Goal: Task Accomplishment & Management: Manage account settings

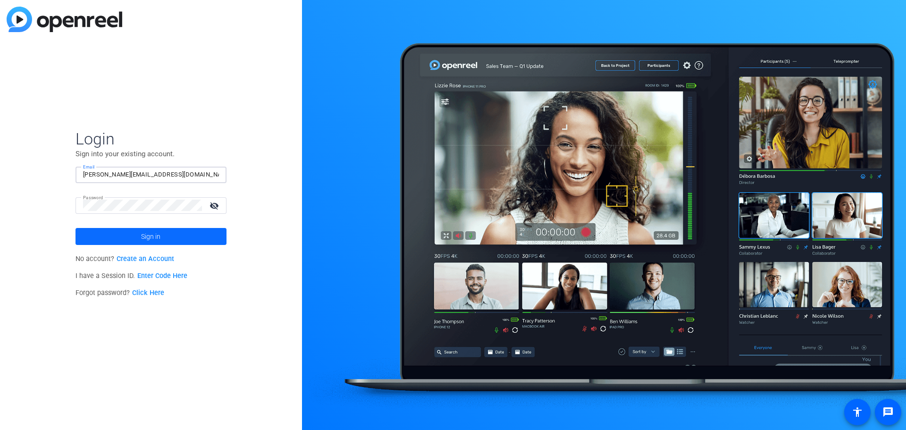
click at [179, 237] on span at bounding box center [150, 236] width 151 height 23
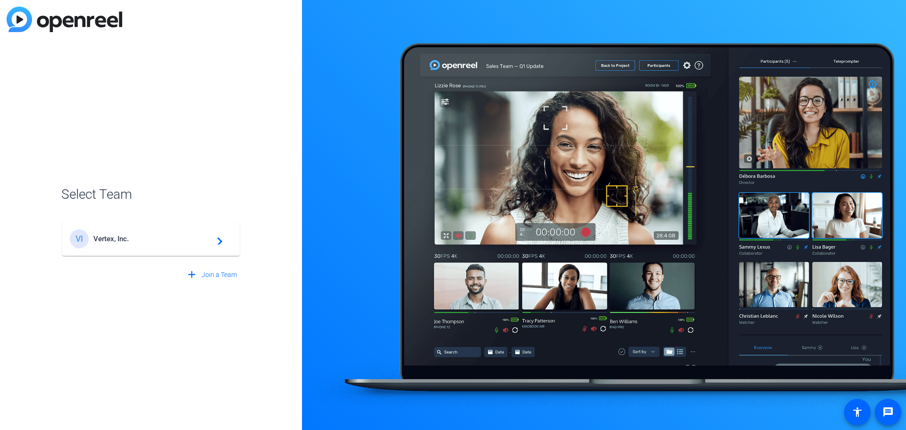
click at [179, 237] on span "Vertex, Inc." at bounding box center [152, 238] width 118 height 8
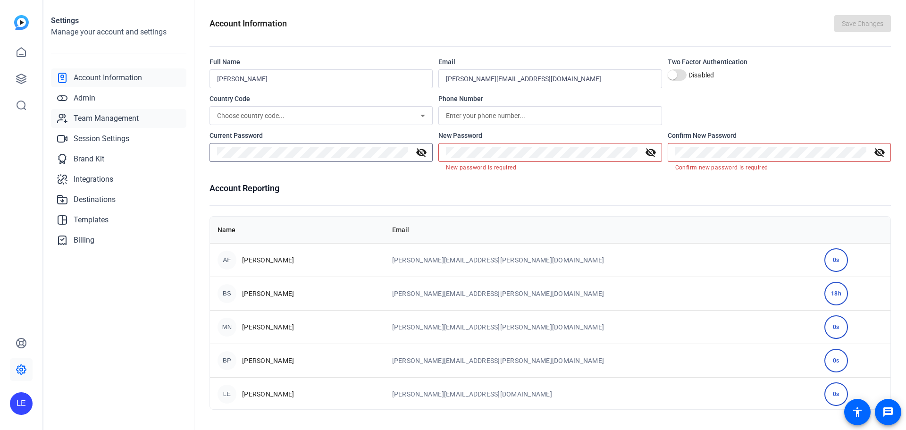
click at [131, 119] on span "Team Management" at bounding box center [106, 118] width 65 height 11
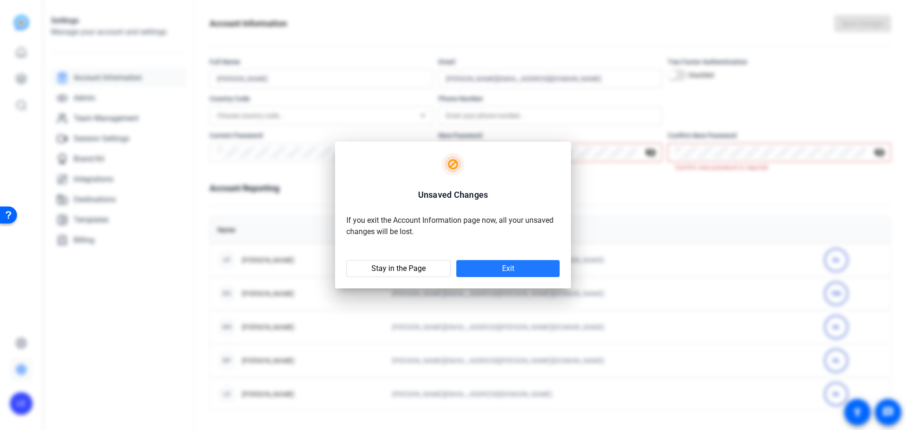
click at [477, 267] on span at bounding box center [507, 268] width 103 height 23
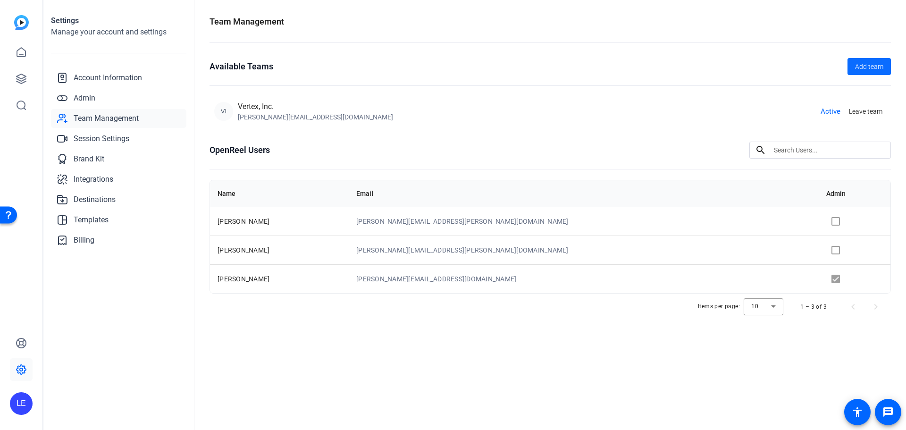
click at [857, 65] on span "Add team" at bounding box center [869, 67] width 28 height 10
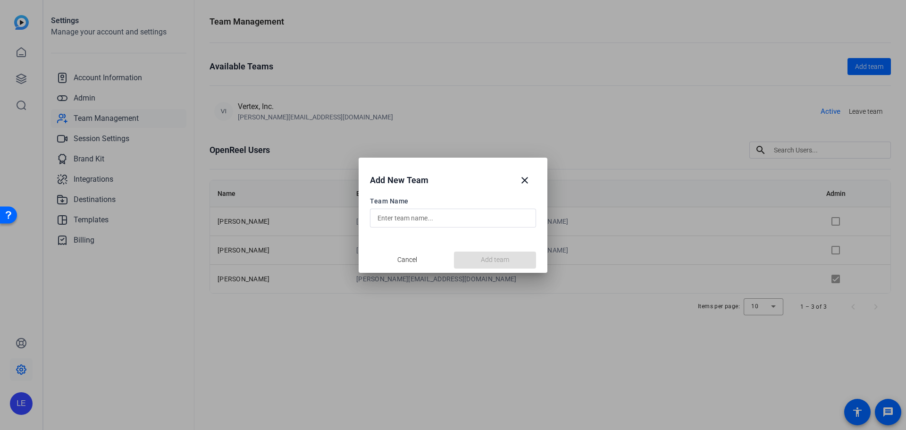
click at [411, 221] on input "text" at bounding box center [452, 217] width 151 height 11
click at [526, 184] on mat-icon "close" at bounding box center [524, 180] width 11 height 11
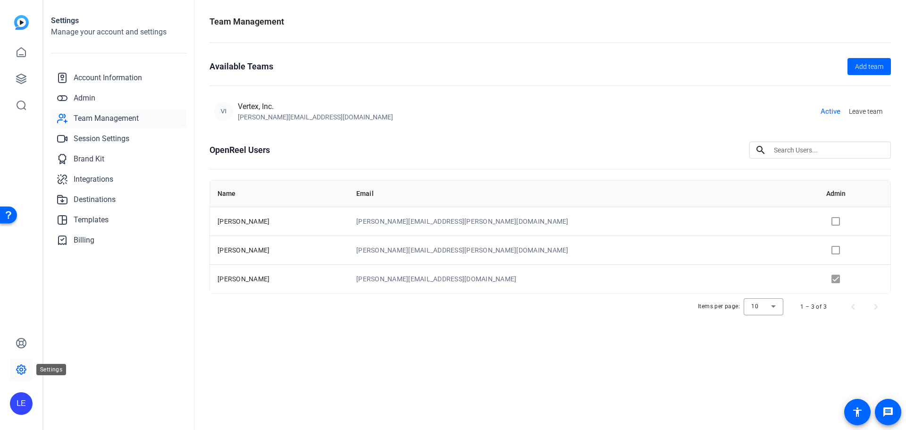
click at [20, 370] on icon at bounding box center [21, 369] width 3 height 3
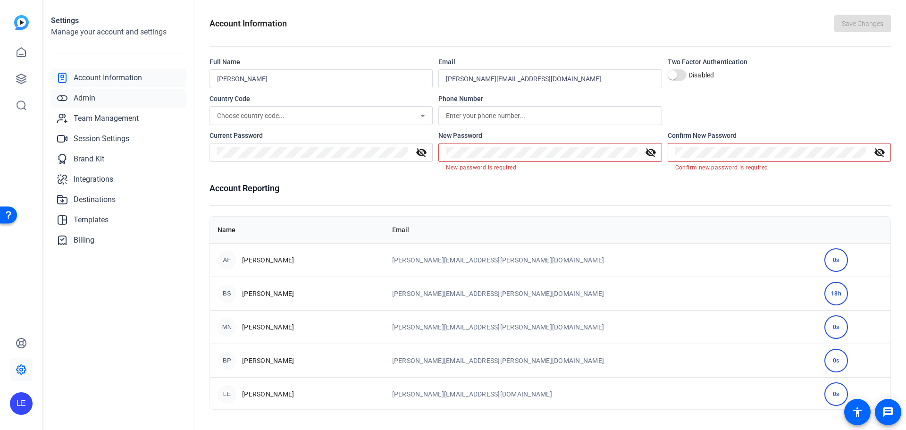
click at [135, 95] on link "Admin" at bounding box center [118, 98] width 135 height 19
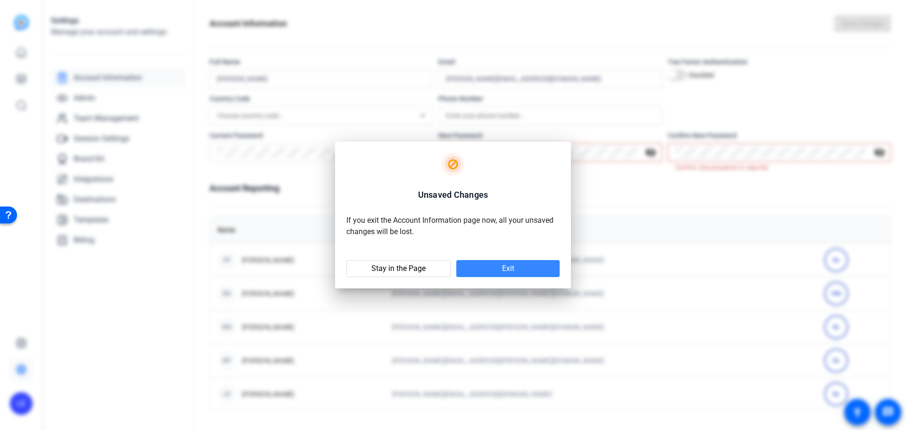
click at [501, 265] on span at bounding box center [507, 268] width 103 height 23
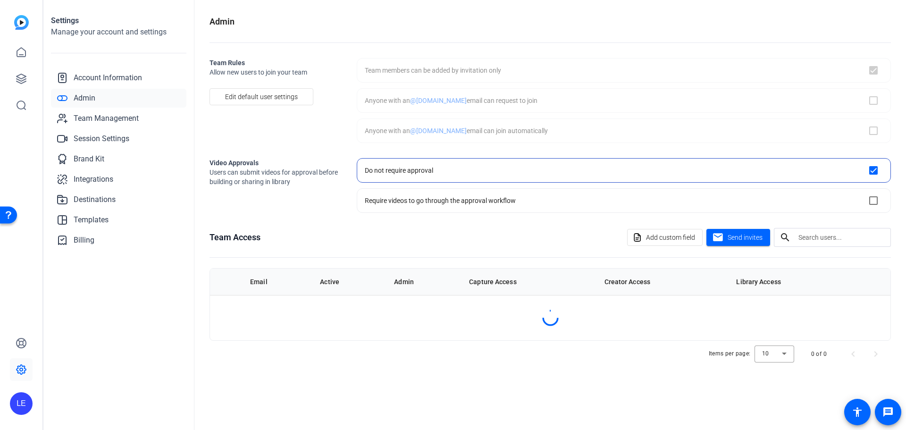
checkbox input "true"
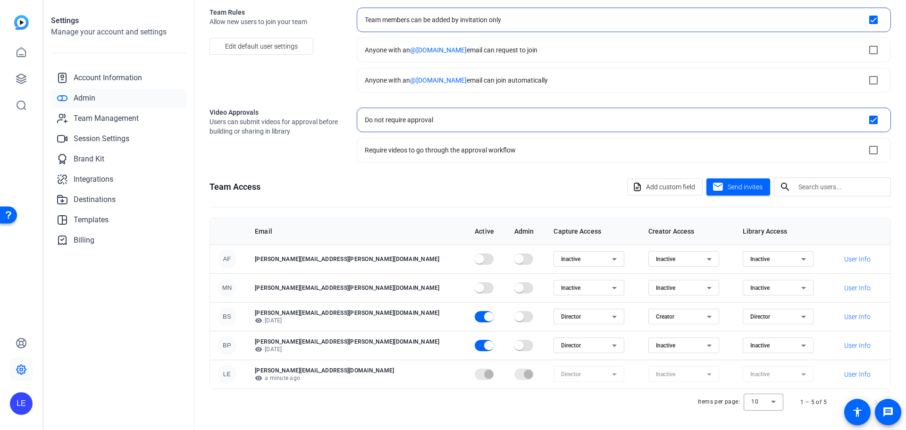
scroll to position [51, 0]
click at [844, 254] on span "User Info" at bounding box center [857, 258] width 26 height 9
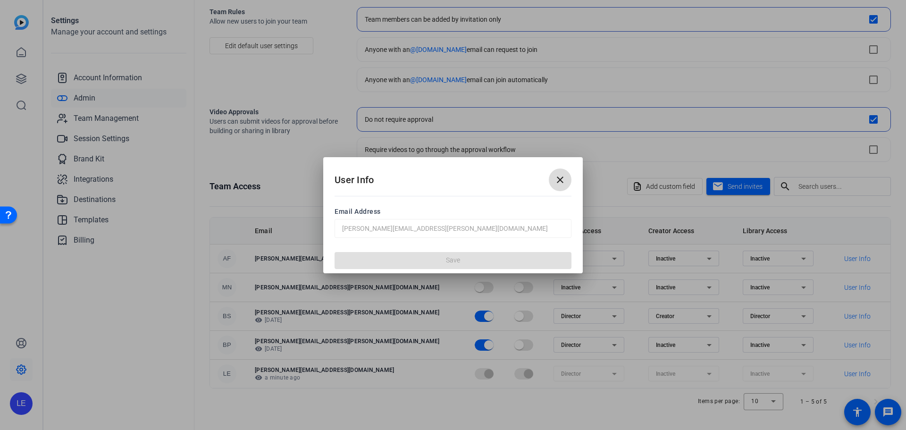
click at [564, 179] on mat-icon "close" at bounding box center [559, 179] width 11 height 11
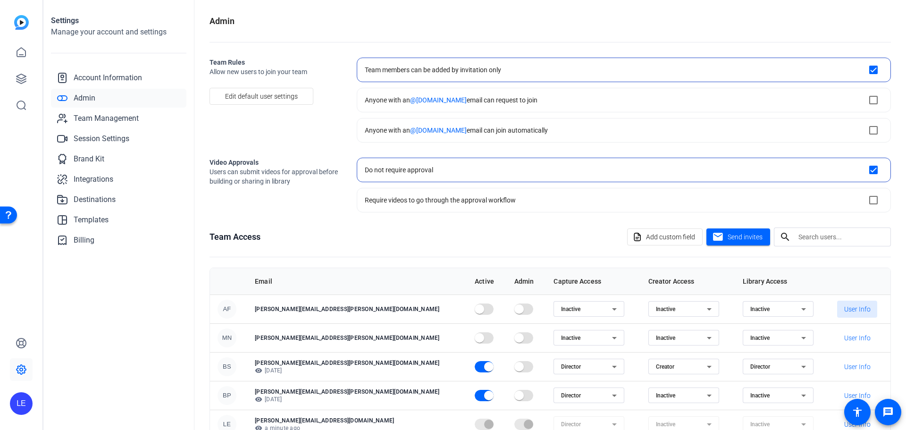
scroll to position [0, 0]
click at [28, 55] on link at bounding box center [21, 52] width 23 height 23
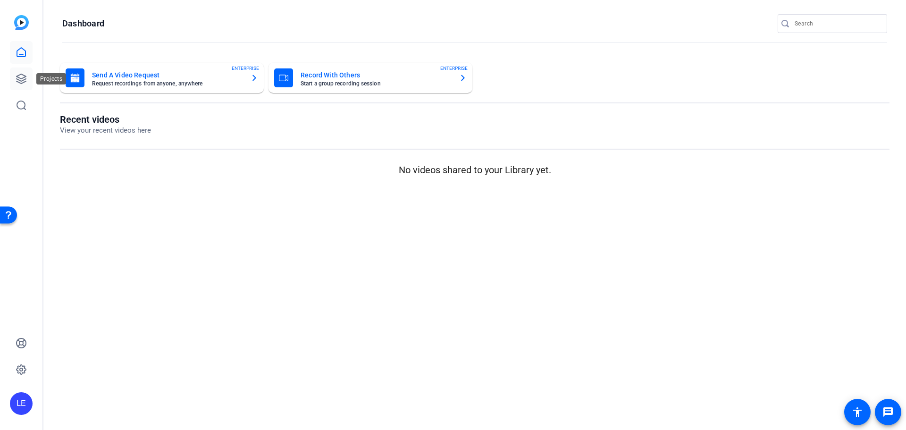
click at [25, 79] on icon at bounding box center [21, 78] width 9 height 9
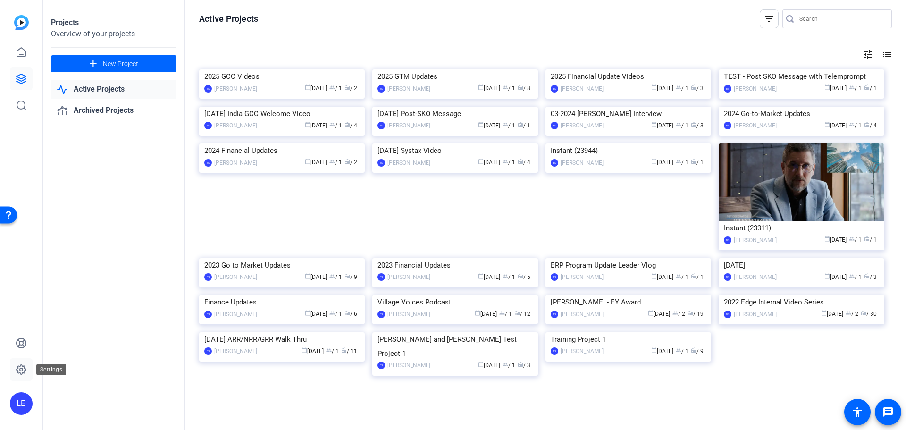
click at [25, 366] on icon at bounding box center [21, 369] width 11 height 11
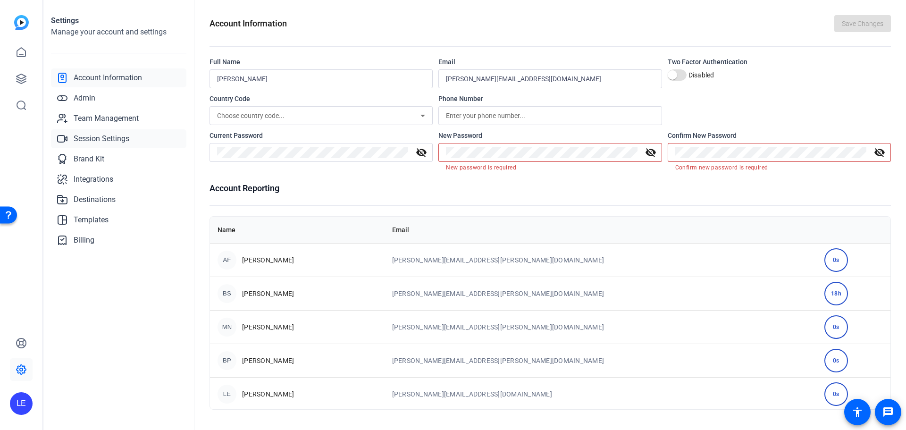
click at [108, 141] on span "Session Settings" at bounding box center [102, 138] width 56 height 11
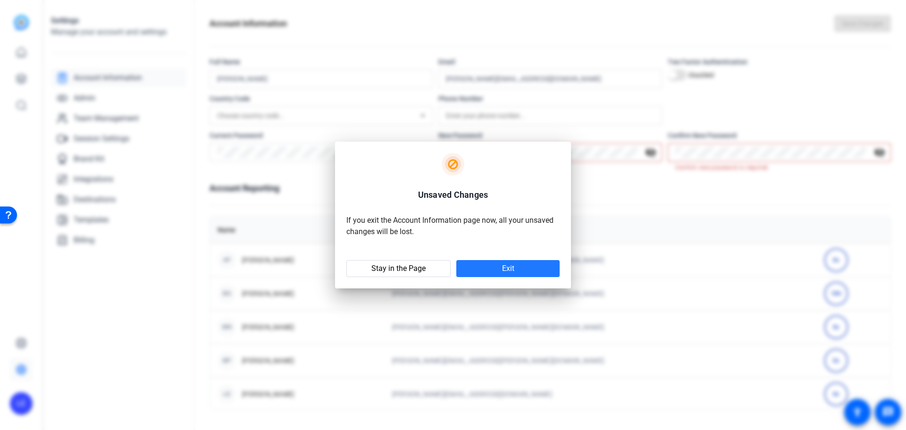
click at [474, 271] on span at bounding box center [507, 268] width 103 height 23
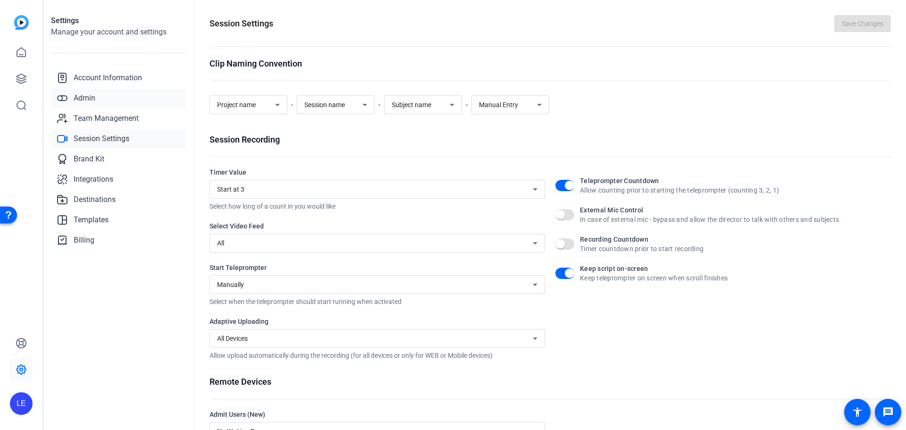
click at [109, 95] on link "Admin" at bounding box center [118, 98] width 135 height 19
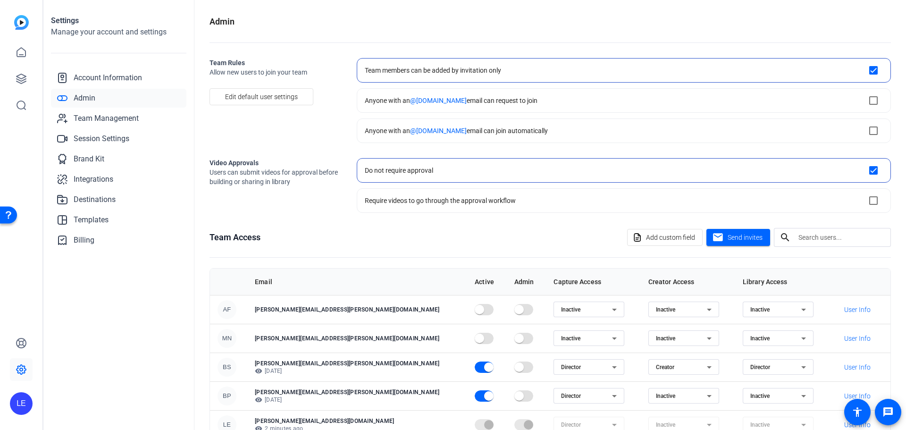
click at [398, 240] on div "Team Access Add custom field mail Send invites search" at bounding box center [549, 237] width 681 height 19
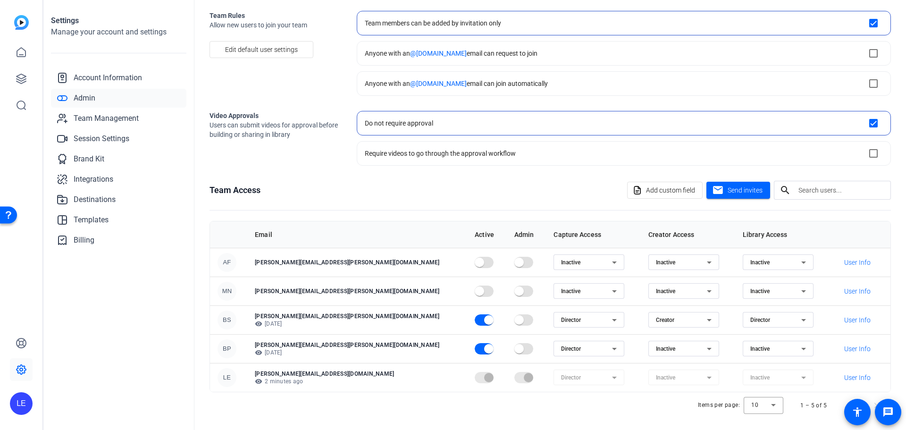
scroll to position [51, 0]
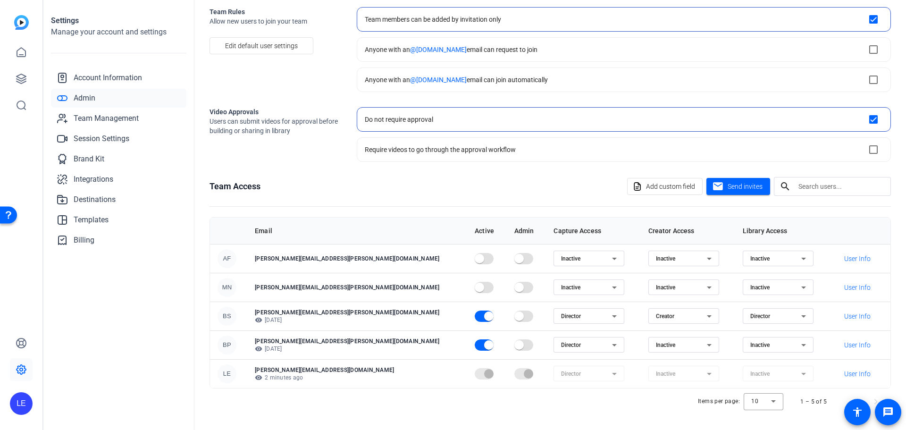
click at [656, 319] on div "Creator" at bounding box center [681, 315] width 51 height 11
click at [683, 310] on div at bounding box center [453, 215] width 906 height 430
click at [750, 314] on span "Director" at bounding box center [760, 316] width 20 height 7
click at [725, 315] on div at bounding box center [453, 215] width 906 height 430
click at [695, 316] on td "Creator" at bounding box center [688, 315] width 94 height 29
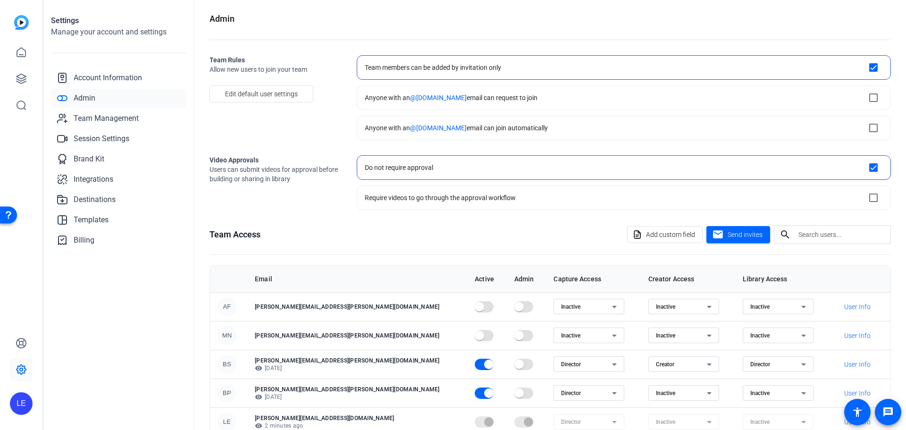
scroll to position [0, 0]
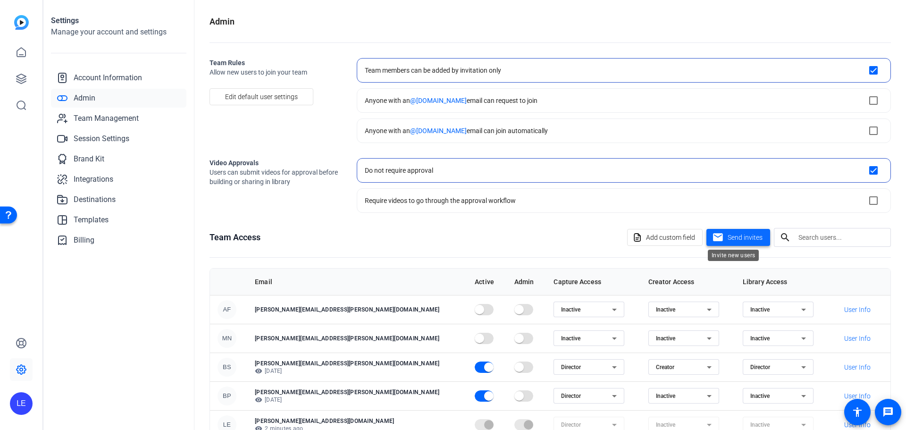
click at [736, 239] on span "Send invites" at bounding box center [744, 238] width 35 height 10
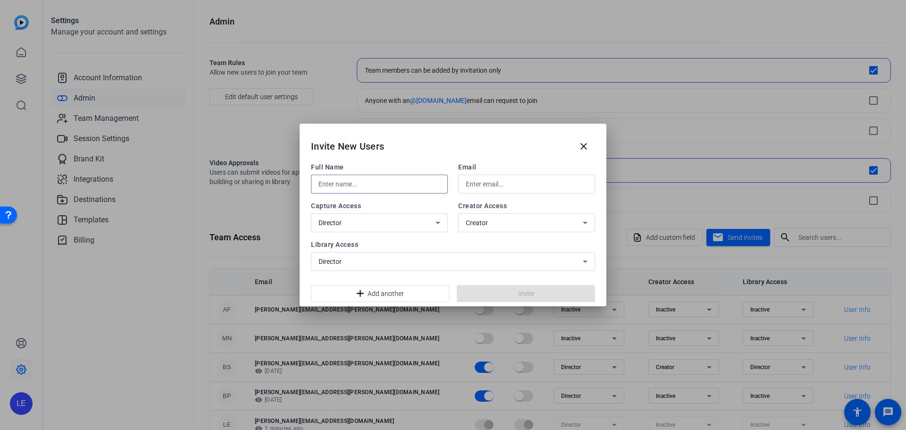
click at [374, 181] on input "text" at bounding box center [379, 183] width 122 height 11
type input "[PERSON_NAME]"
click at [506, 183] on input "text" at bounding box center [527, 183] width 122 height 11
paste input "[PERSON_NAME][EMAIL_ADDRESS][PERSON_NAME][DOMAIN_NAME]"
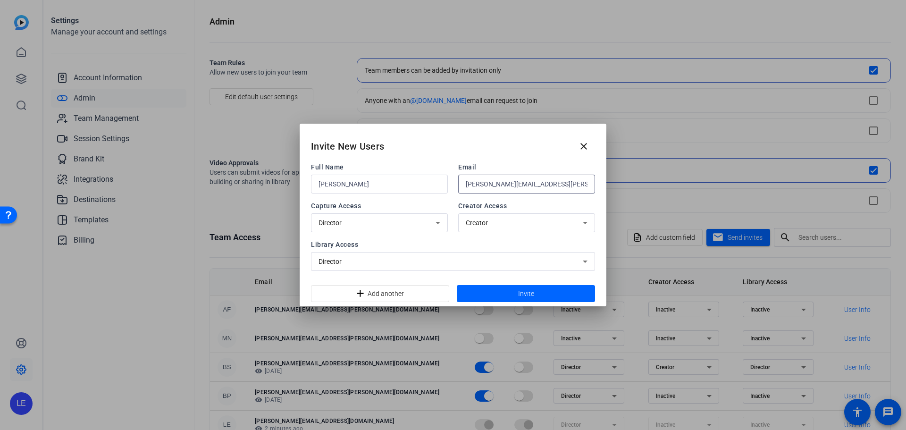
type input "[PERSON_NAME][EMAIL_ADDRESS][PERSON_NAME][DOMAIN_NAME]"
click at [426, 219] on div "Director" at bounding box center [376, 222] width 117 height 11
click at [492, 219] on div at bounding box center [453, 215] width 906 height 430
click at [492, 221] on div "Creator" at bounding box center [524, 222] width 117 height 11
click at [492, 221] on div at bounding box center [453, 215] width 906 height 430
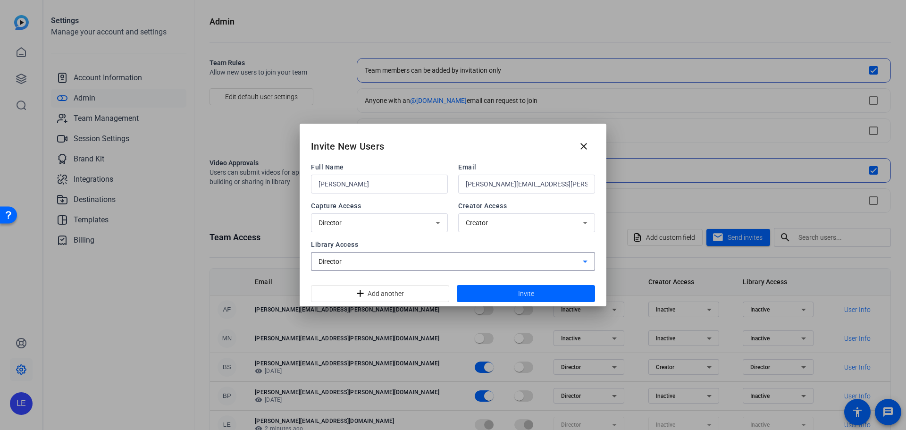
click at [428, 258] on div "Director" at bounding box center [450, 261] width 264 height 11
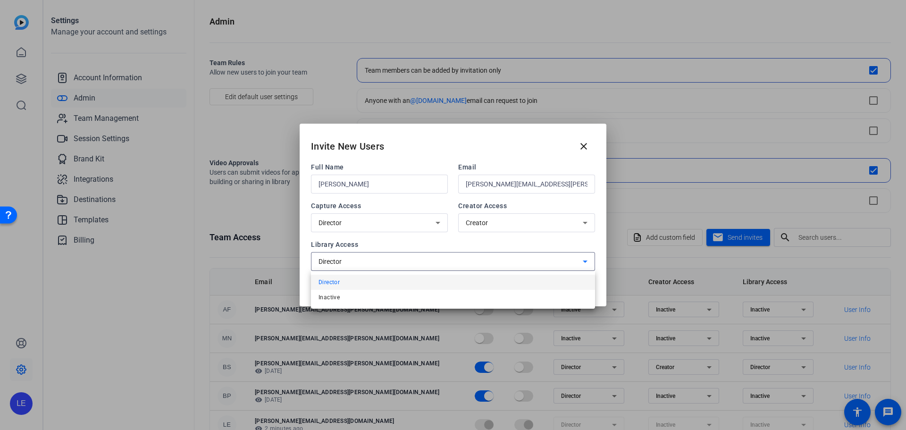
click at [427, 256] on div at bounding box center [453, 215] width 906 height 430
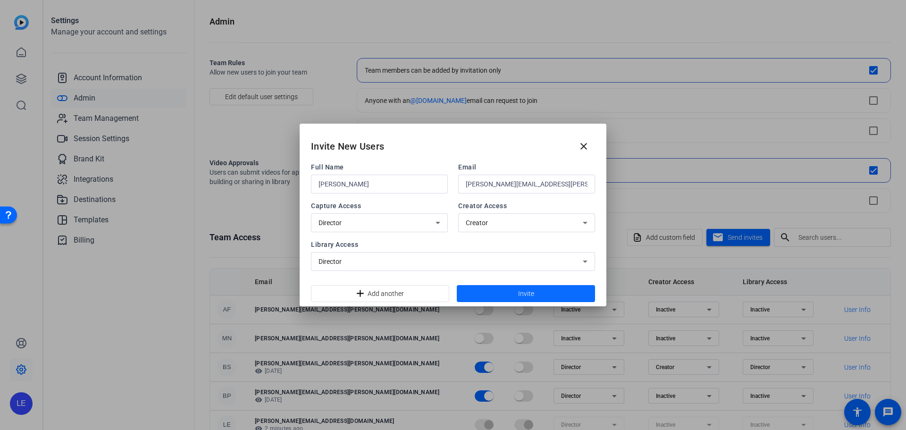
click at [504, 293] on span at bounding box center [526, 293] width 138 height 23
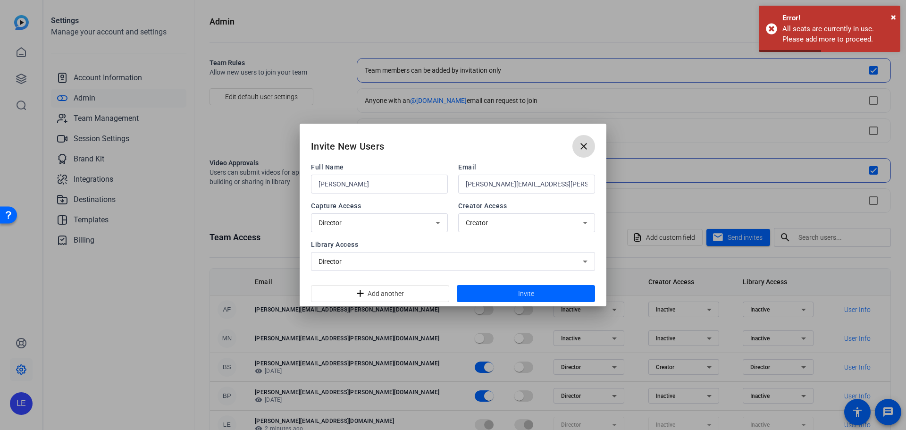
click at [584, 147] on mat-icon "close" at bounding box center [583, 146] width 11 height 11
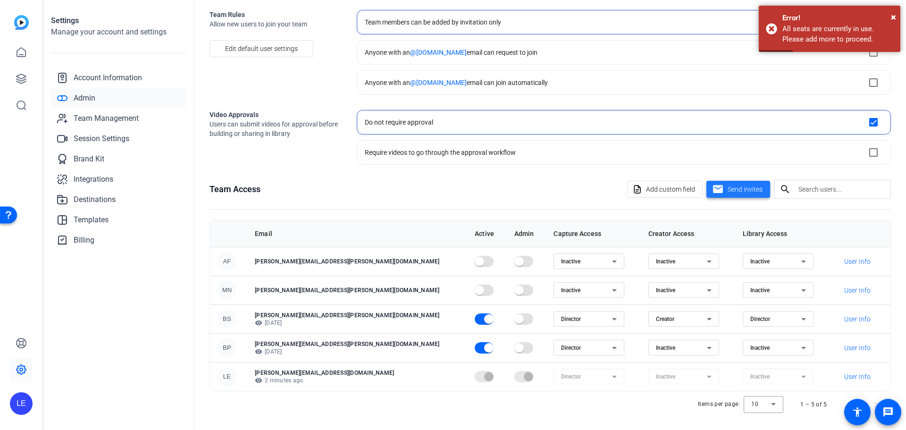
scroll to position [51, 0]
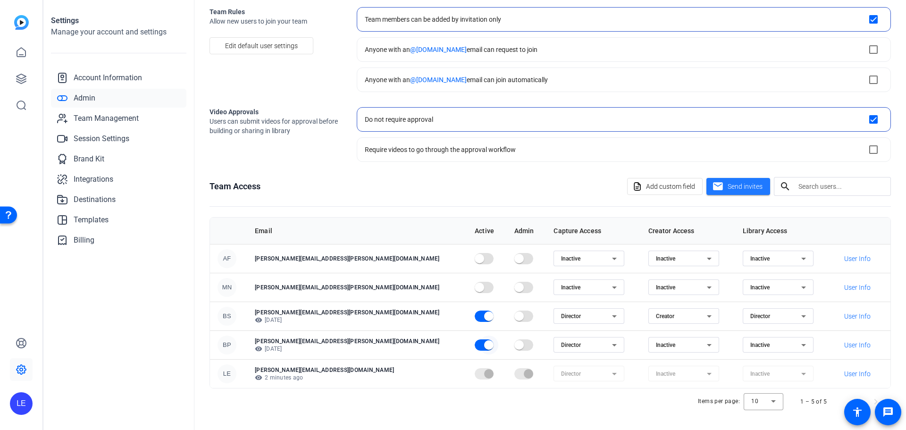
click at [484, 347] on span "button" at bounding box center [488, 344] width 9 height 9
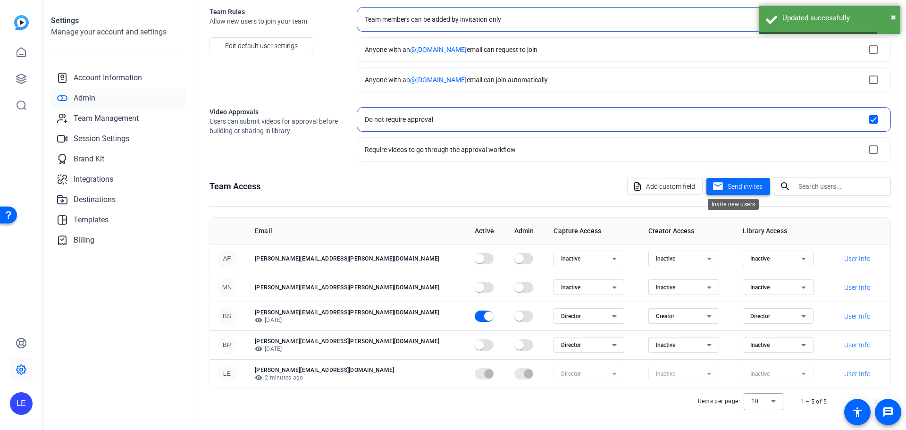
click at [732, 187] on span "Send invites" at bounding box center [744, 187] width 35 height 10
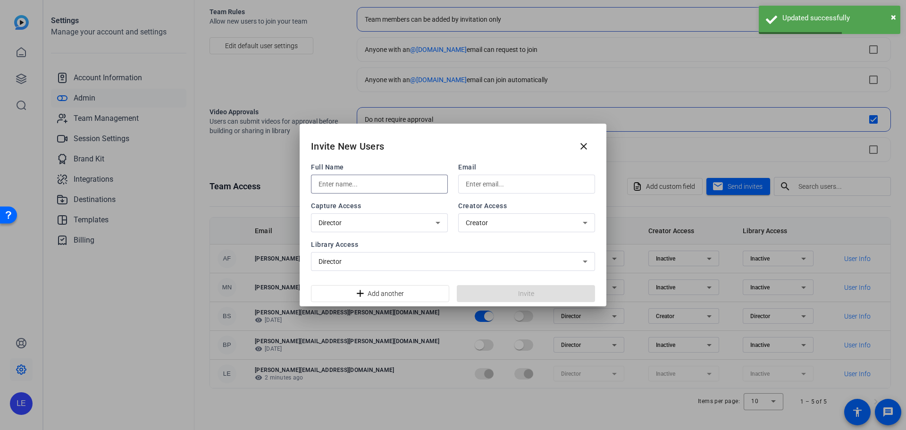
click at [373, 185] on input "text" at bounding box center [379, 183] width 122 height 11
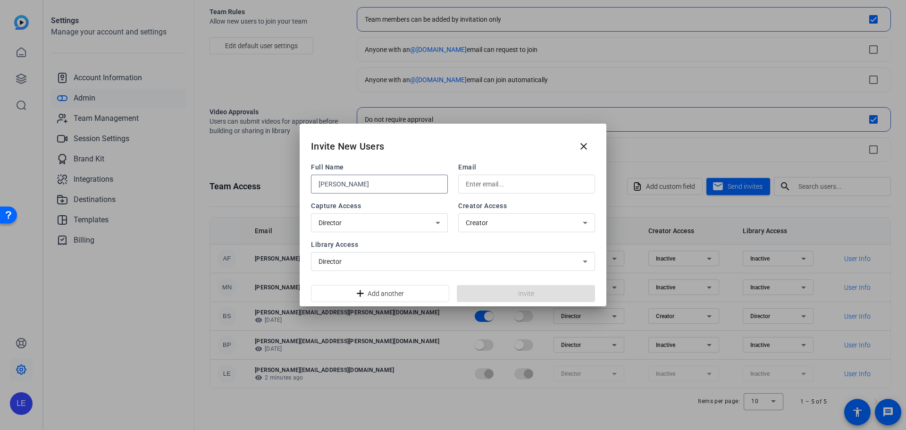
click at [331, 178] on input "Vicky Engel" at bounding box center [379, 183] width 122 height 11
type input "[PERSON_NAME]"
click at [480, 182] on input "text" at bounding box center [527, 183] width 122 height 11
paste input "[PERSON_NAME][EMAIL_ADDRESS][PERSON_NAME][DOMAIN_NAME]"
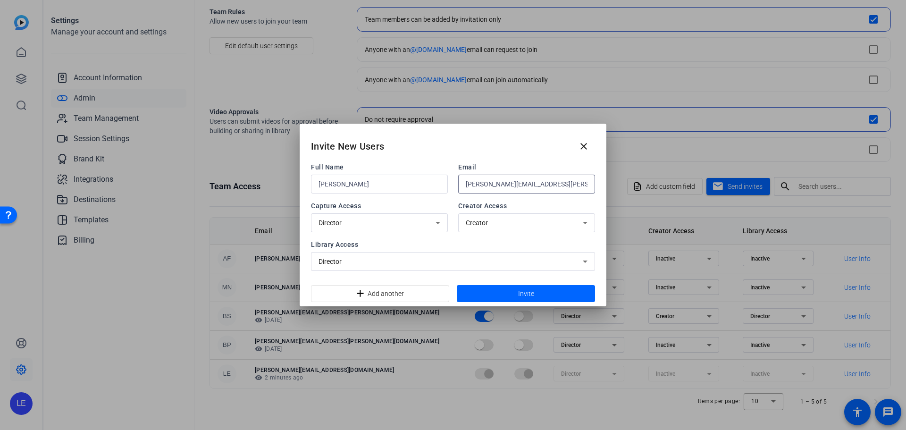
type input "[PERSON_NAME][EMAIL_ADDRESS][PERSON_NAME][DOMAIN_NAME]"
click at [445, 262] on div "Director" at bounding box center [450, 261] width 264 height 11
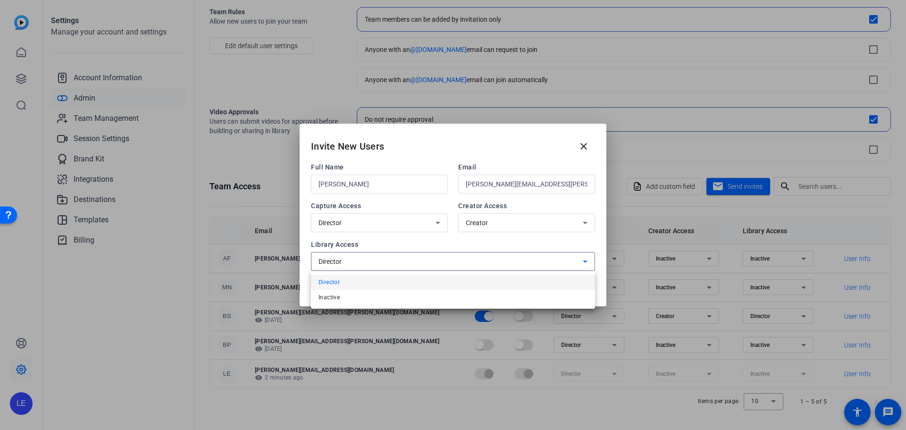
click at [444, 262] on div at bounding box center [453, 215] width 906 height 430
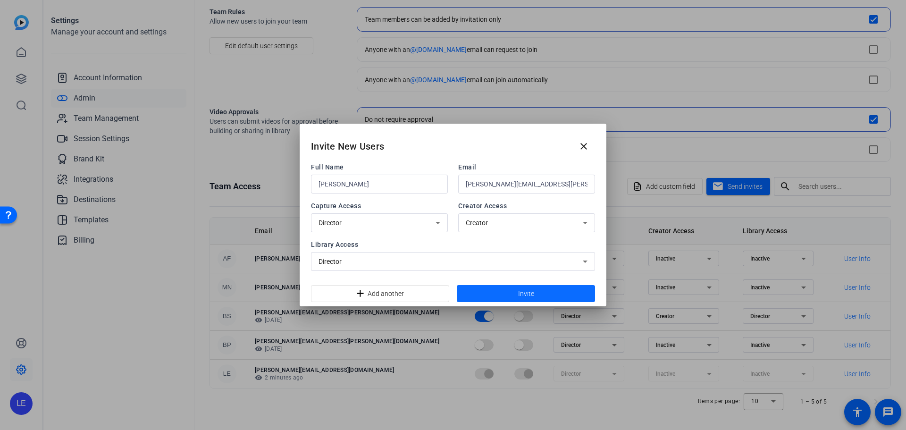
click at [515, 290] on span at bounding box center [526, 293] width 138 height 23
click at [585, 150] on mat-icon "close" at bounding box center [583, 146] width 11 height 11
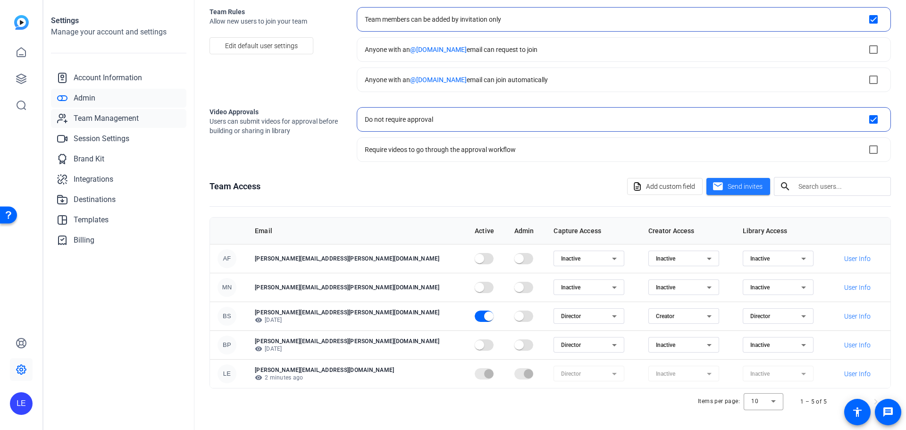
click at [99, 114] on span "Team Management" at bounding box center [106, 118] width 65 height 11
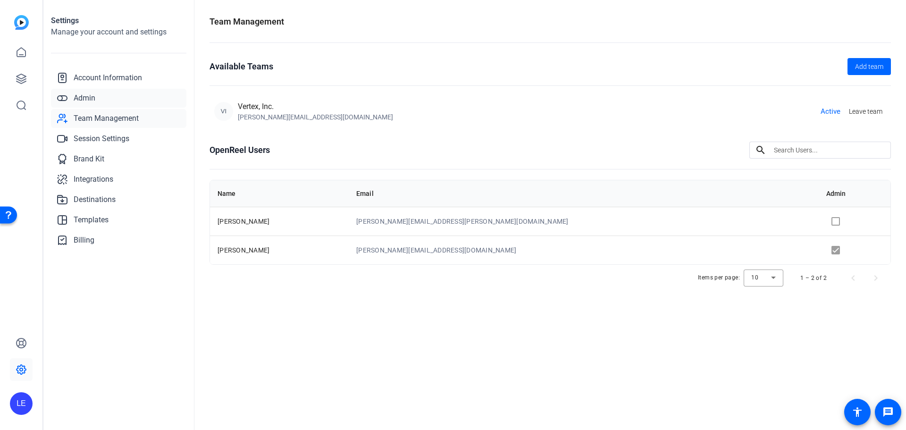
click at [94, 100] on span "Admin" at bounding box center [85, 97] width 22 height 11
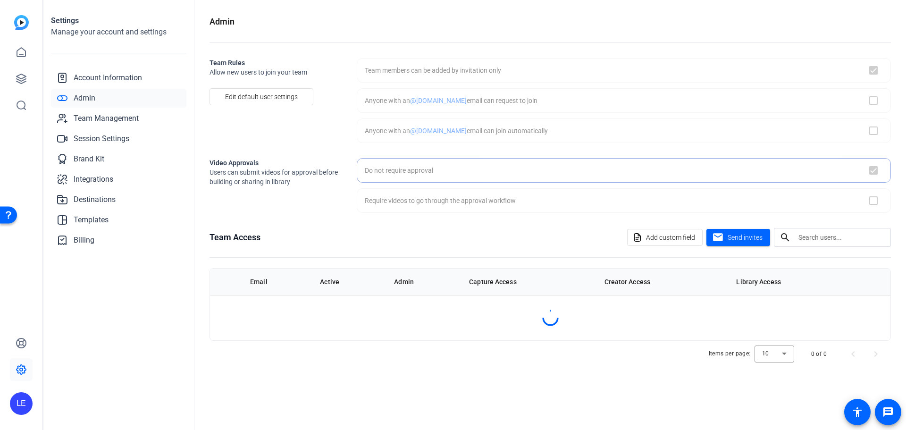
checkbox input "true"
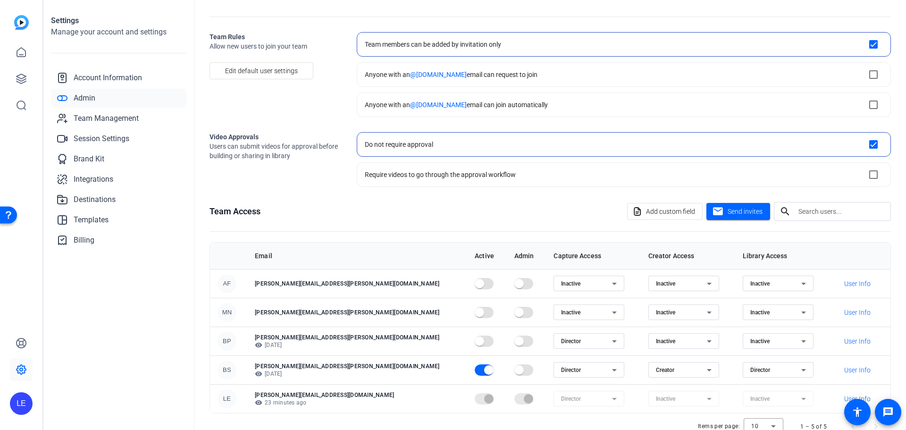
scroll to position [51, 0]
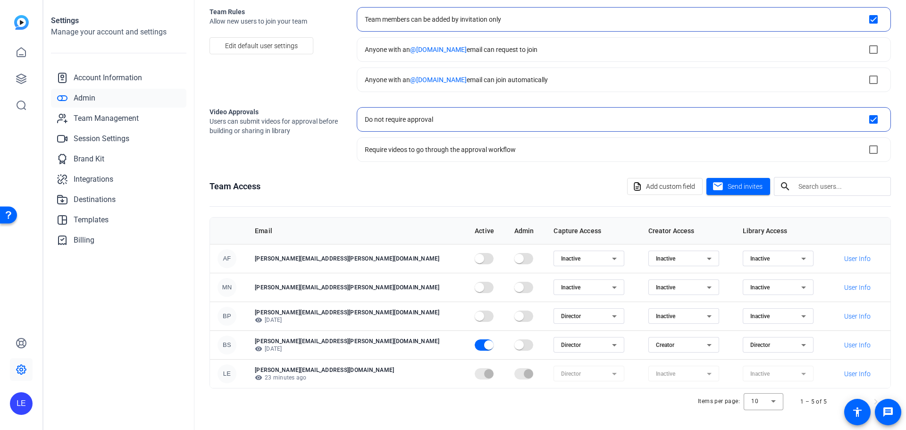
click at [561, 349] on div "Director" at bounding box center [586, 344] width 51 height 11
click at [536, 379] on mat-option "Inactive" at bounding box center [525, 378] width 71 height 15
click at [656, 346] on div "Creator" at bounding box center [681, 344] width 51 height 11
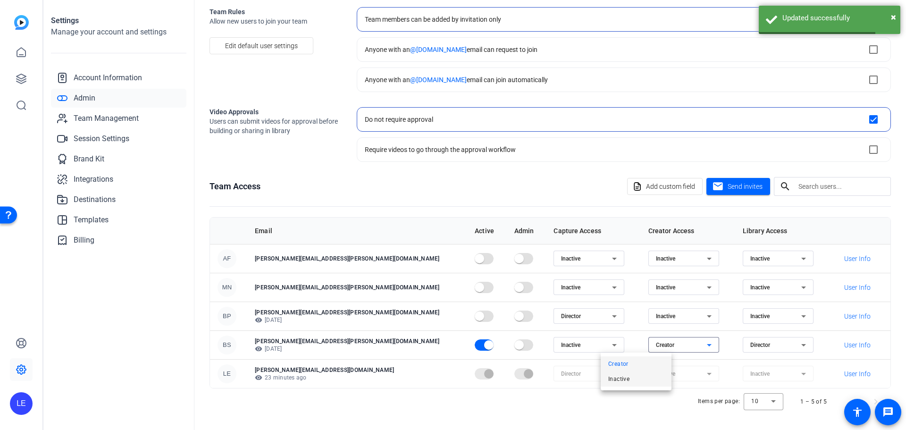
click at [634, 378] on mat-option "Inactive" at bounding box center [635, 378] width 71 height 15
click at [750, 342] on span "Director" at bounding box center [760, 345] width 20 height 7
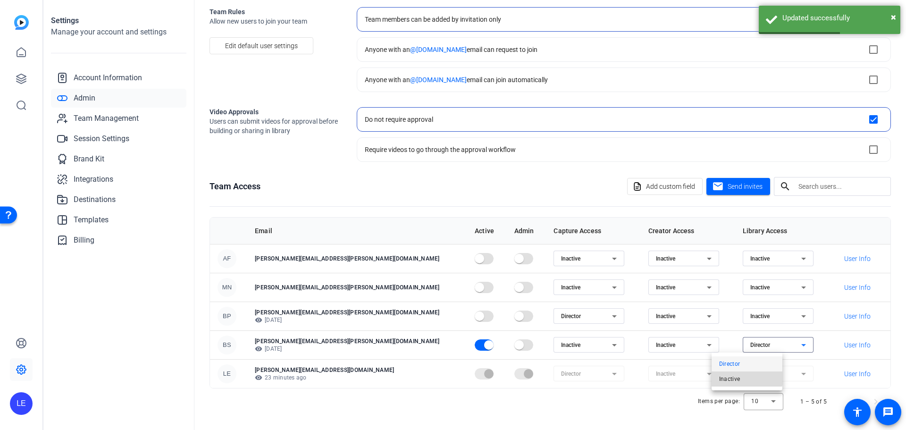
click at [733, 378] on span "Inactive" at bounding box center [729, 378] width 21 height 11
click at [688, 346] on td "Inactive" at bounding box center [688, 344] width 94 height 29
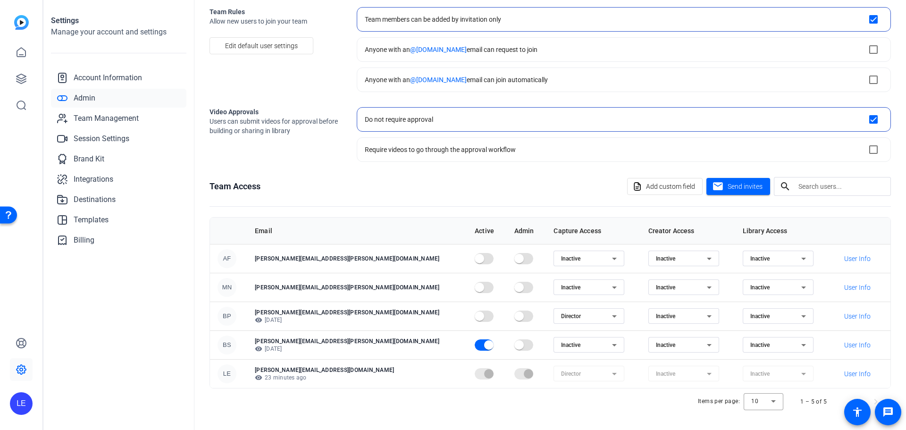
click at [608, 341] on icon at bounding box center [613, 344] width 11 height 11
drag, startPoint x: 539, startPoint y: 374, endPoint x: 545, endPoint y: 366, distance: 9.7
click at [539, 374] on mat-option "Inactive" at bounding box center [525, 378] width 71 height 15
click at [561, 348] on div "Inactive" at bounding box center [586, 344] width 51 height 11
click at [541, 362] on mat-option "Director" at bounding box center [525, 363] width 71 height 15
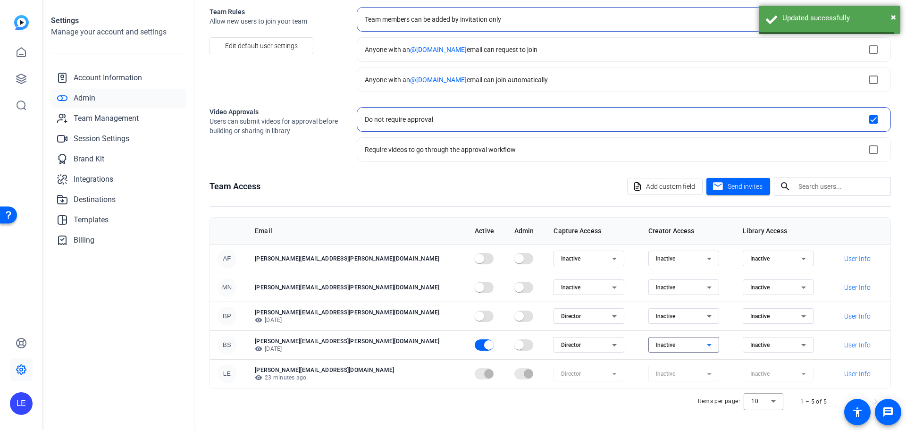
click at [703, 341] on icon at bounding box center [708, 344] width 11 height 11
drag, startPoint x: 645, startPoint y: 366, endPoint x: 668, endPoint y: 360, distance: 23.9
click at [646, 366] on mat-option "Creator" at bounding box center [635, 363] width 71 height 15
click at [750, 346] on span "Inactive" at bounding box center [759, 345] width 19 height 7
click at [739, 366] on span "Director" at bounding box center [729, 363] width 21 height 11
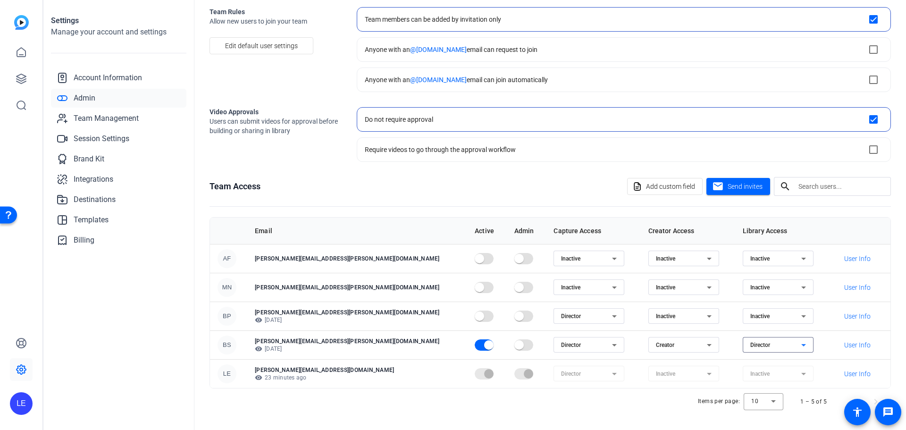
click at [561, 314] on div "Director" at bounding box center [586, 315] width 51 height 11
click at [513, 350] on span "Inactive" at bounding box center [507, 349] width 21 height 11
click at [585, 200] on div "Team Access Add custom field mail Send invites search Email Active Admin Captur…" at bounding box center [549, 296] width 681 height 238
click at [730, 191] on span "Send invites" at bounding box center [744, 187] width 35 height 10
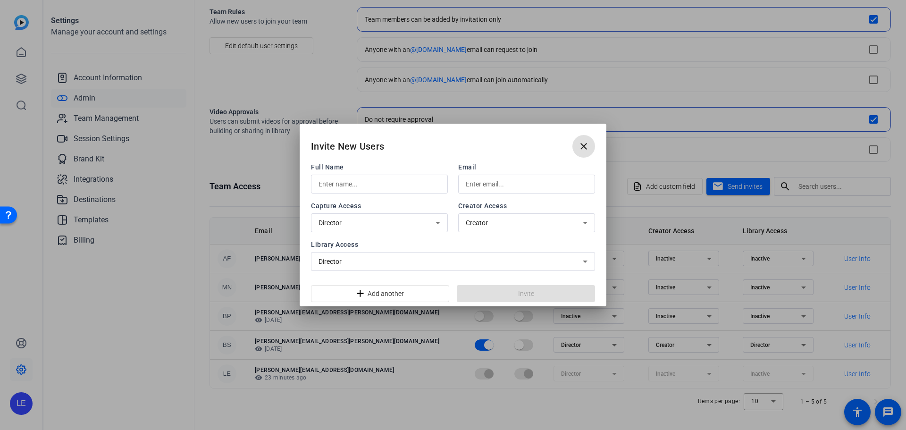
click at [383, 182] on input "text" at bounding box center [379, 183] width 122 height 11
paste input "[PERSON_NAME][EMAIL_ADDRESS][PERSON_NAME][DOMAIN_NAME]"
type input "[PERSON_NAME][EMAIL_ADDRESS][PERSON_NAME][DOMAIN_NAME]"
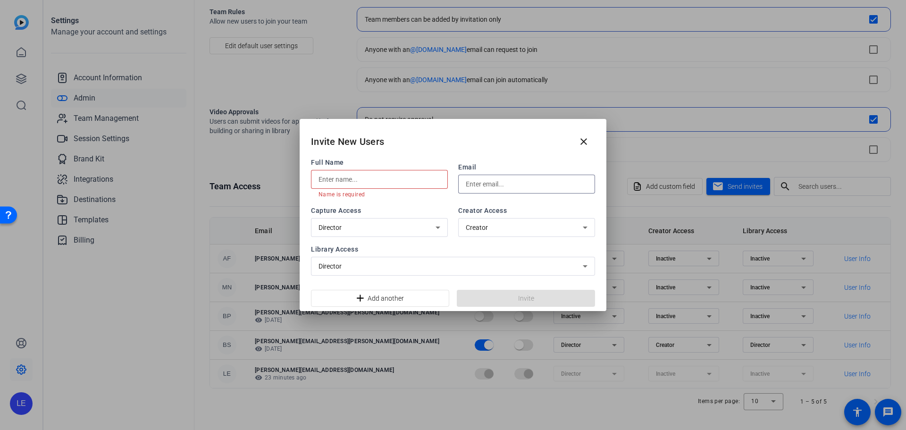
click at [485, 181] on input "text" at bounding box center [527, 183] width 122 height 11
paste input "[PERSON_NAME][EMAIL_ADDRESS][PERSON_NAME][DOMAIN_NAME]"
type input "[PERSON_NAME][EMAIL_ADDRESS][PERSON_NAME][DOMAIN_NAME]"
click at [377, 179] on input "text" at bounding box center [379, 179] width 122 height 11
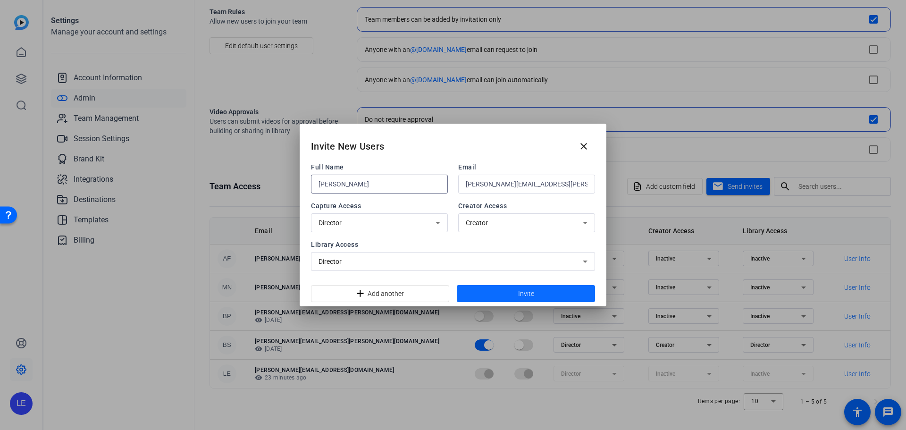
type input "[PERSON_NAME]"
click at [510, 292] on span at bounding box center [526, 293] width 138 height 23
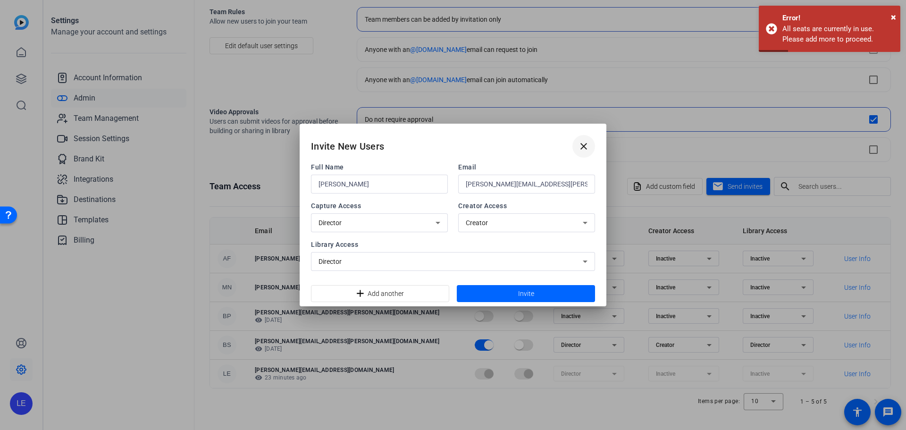
click at [586, 150] on mat-icon "close" at bounding box center [583, 146] width 11 height 11
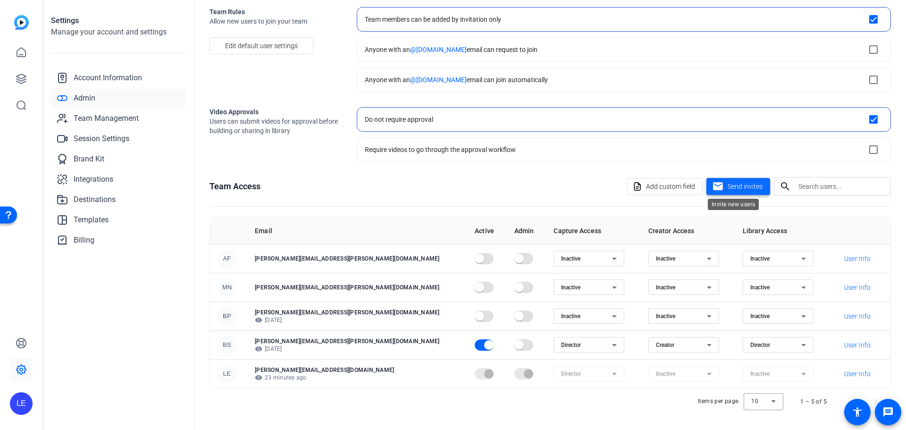
click at [737, 185] on span "Send invites" at bounding box center [744, 187] width 35 height 10
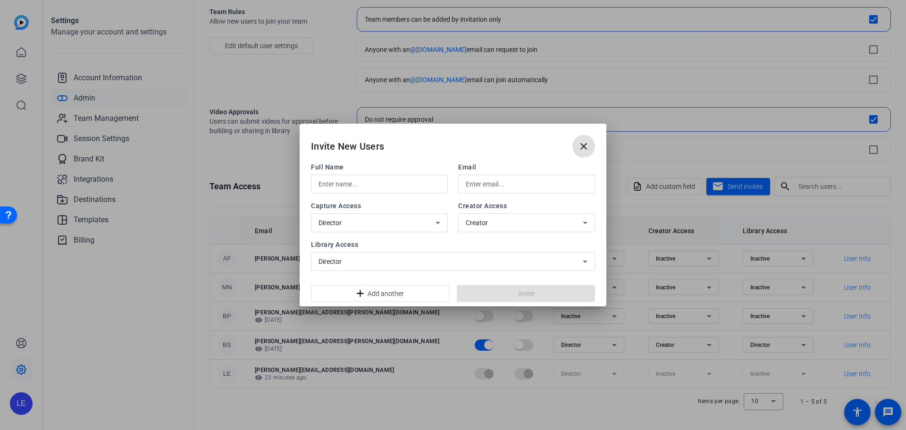
click at [396, 183] on input "text" at bounding box center [379, 183] width 122 height 11
type input "[PERSON_NAME]"
paste input "[PERSON_NAME][EMAIL_ADDRESS][PERSON_NAME][DOMAIN_NAME]"
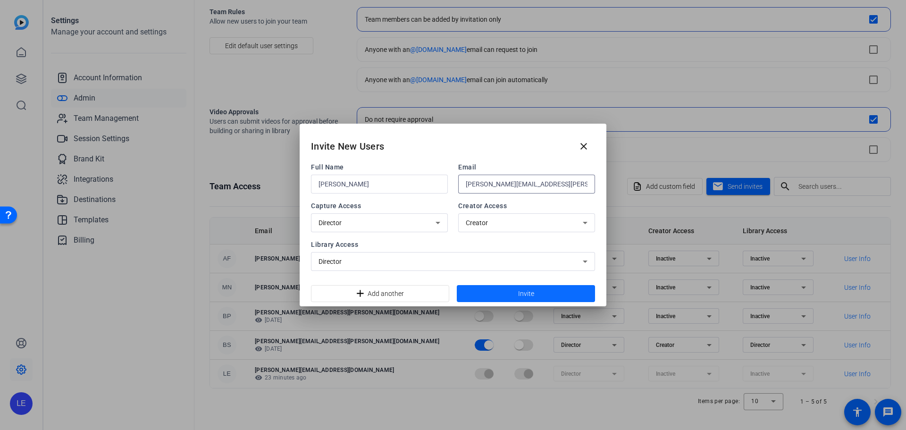
type input "[PERSON_NAME][EMAIL_ADDRESS][PERSON_NAME][DOMAIN_NAME]"
click at [518, 297] on span "Invite" at bounding box center [526, 294] width 16 height 10
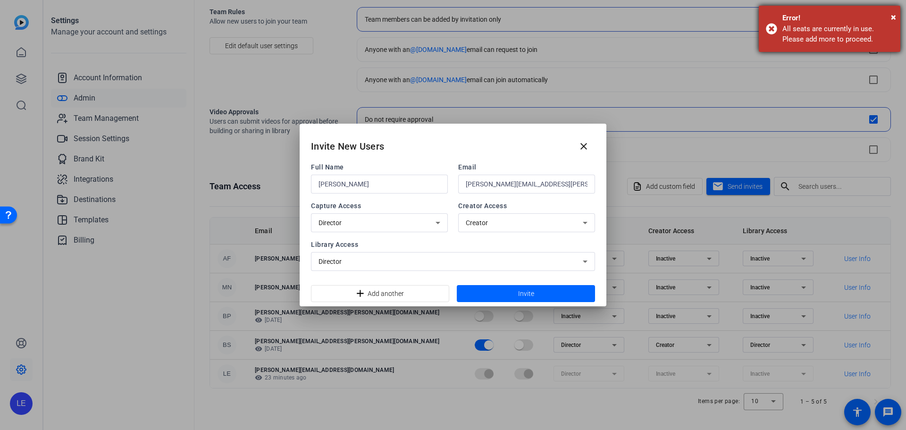
drag, startPoint x: 761, startPoint y: 6, endPoint x: 879, endPoint y: 41, distance: 122.5
click at [879, 41] on div "× Error! All seats are currently in use. Please add more to proceed." at bounding box center [829, 29] width 142 height 46
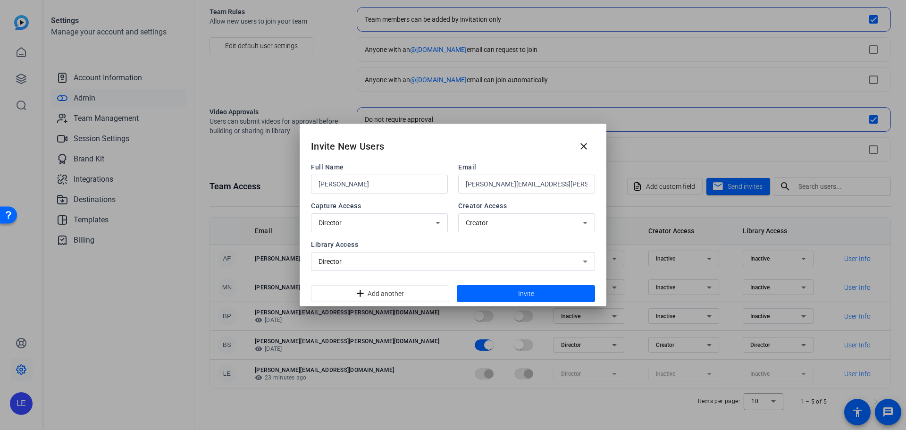
copy div "Error! All seats are currently in use. Please add more to proceed."
click at [585, 146] on mat-icon "close" at bounding box center [583, 146] width 11 height 11
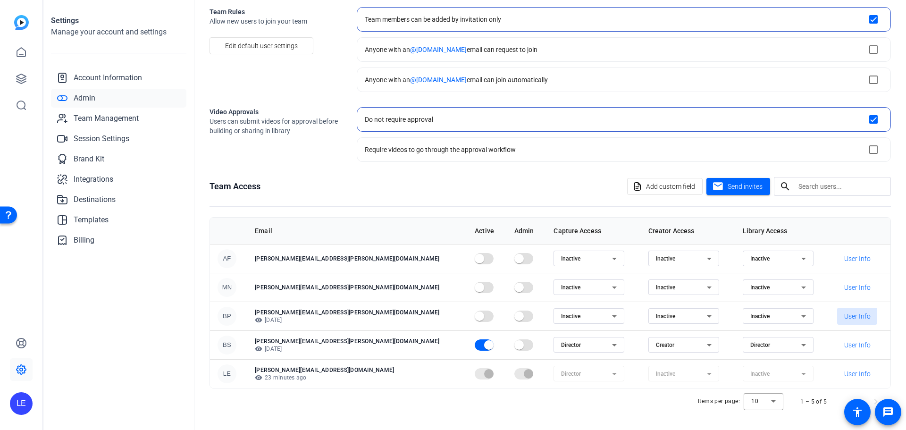
click at [845, 317] on span "User Info" at bounding box center [857, 315] width 26 height 9
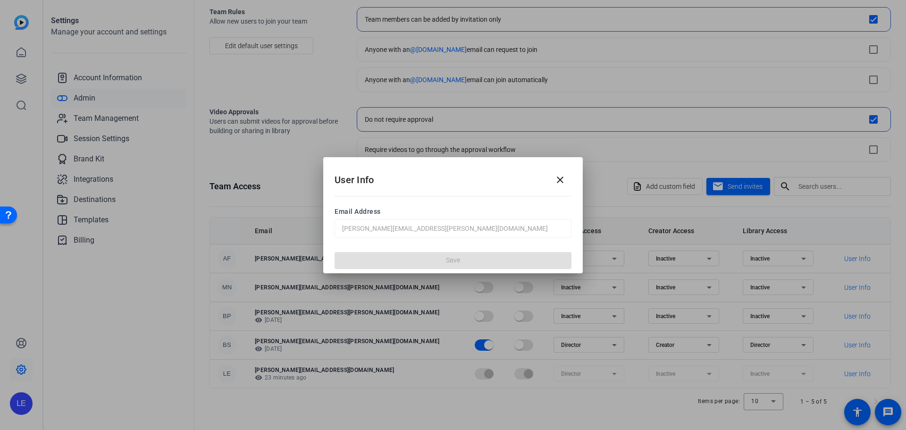
click at [507, 238] on div "Email Address becky.palley@vertexinc.com" at bounding box center [452, 221] width 259 height 51
click at [556, 179] on mat-icon "close" at bounding box center [559, 179] width 11 height 11
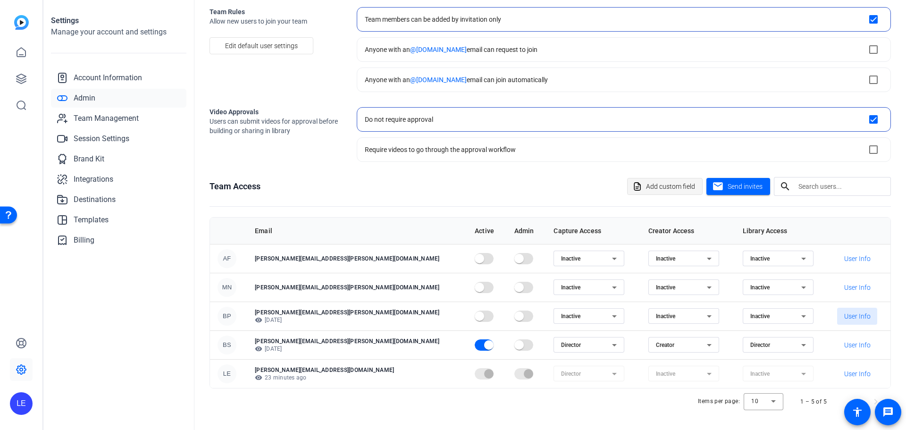
click at [669, 189] on span "Add custom field" at bounding box center [670, 186] width 49 height 18
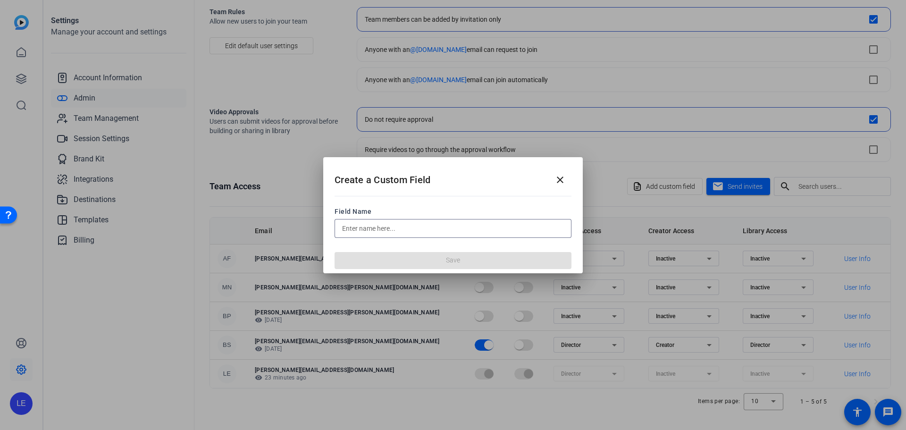
click at [490, 224] on input "text" at bounding box center [453, 228] width 222 height 11
click at [557, 180] on mat-icon "close" at bounding box center [559, 179] width 11 height 11
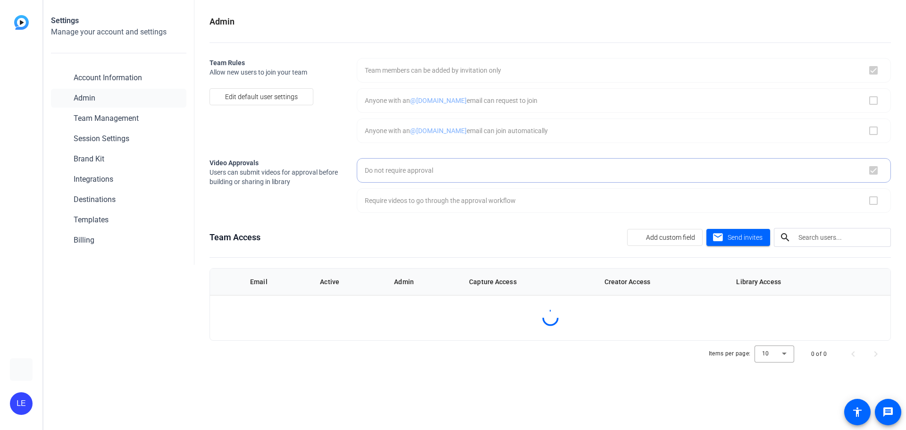
checkbox input "true"
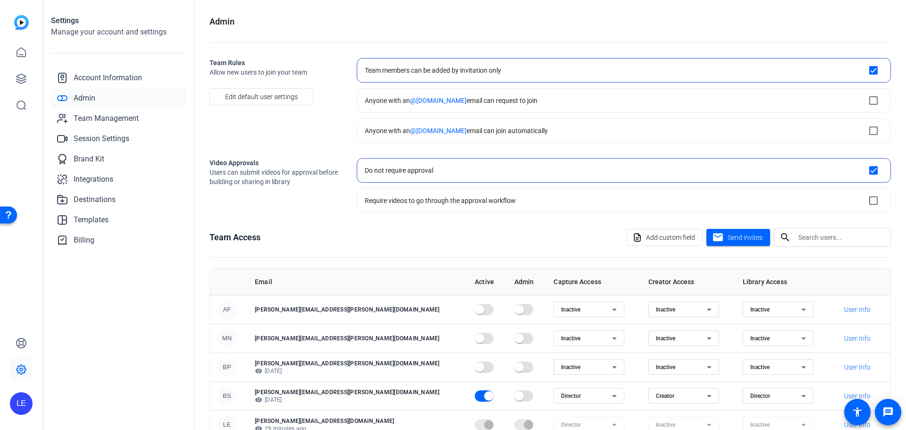
scroll to position [51, 0]
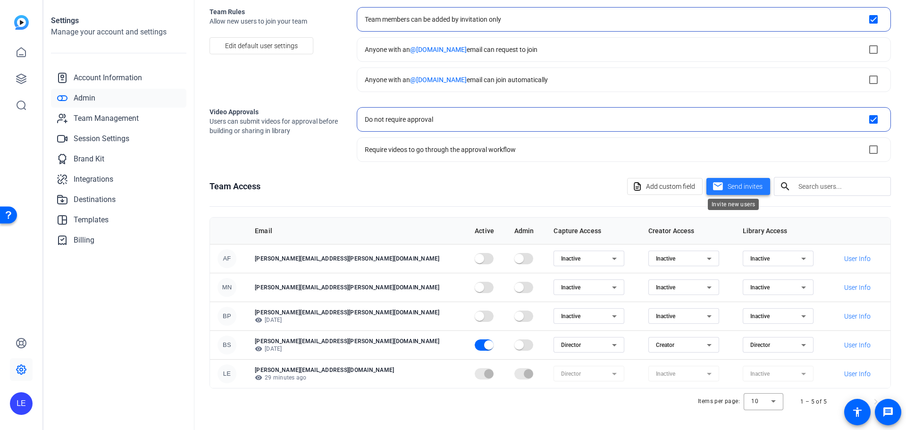
click at [733, 184] on span "Send invites" at bounding box center [744, 187] width 35 height 10
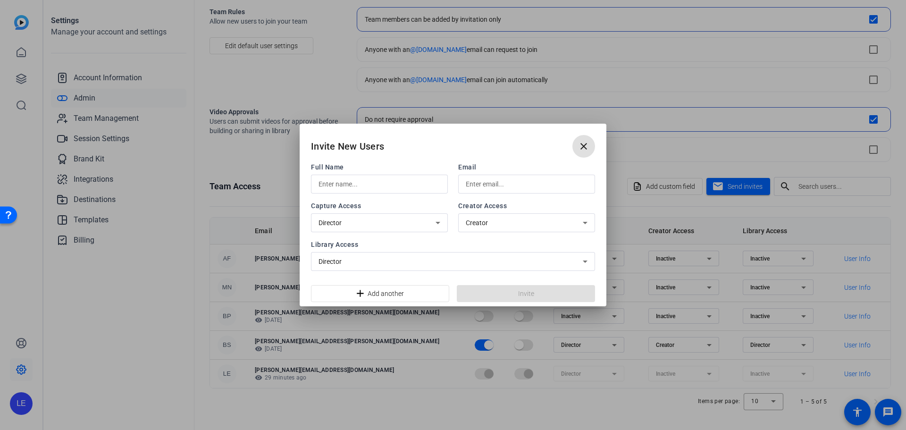
click at [318, 178] on div at bounding box center [318, 178] width 0 height 0
click at [388, 186] on input "text" at bounding box center [379, 183] width 122 height 11
type input "[PERSON_NAME]"
paste input "Error! All seats are currently in use. Please add more to proceed."
type input "Error! All seats are currently in use. Please add more to proceed."
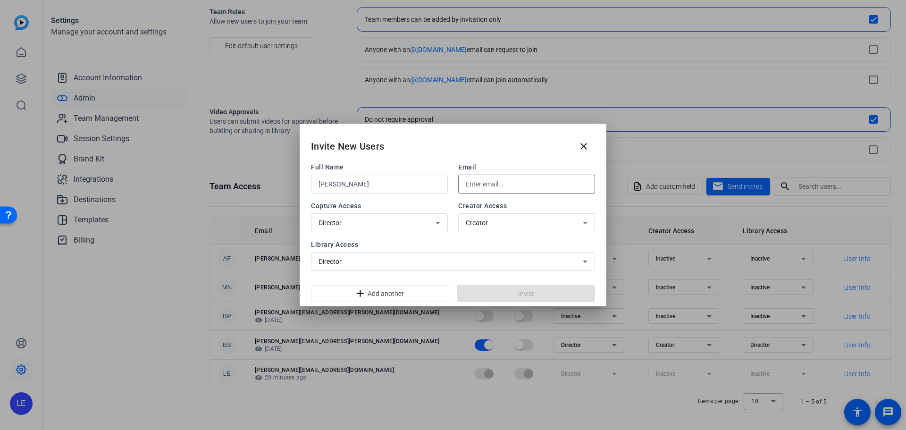
scroll to position [0, 0]
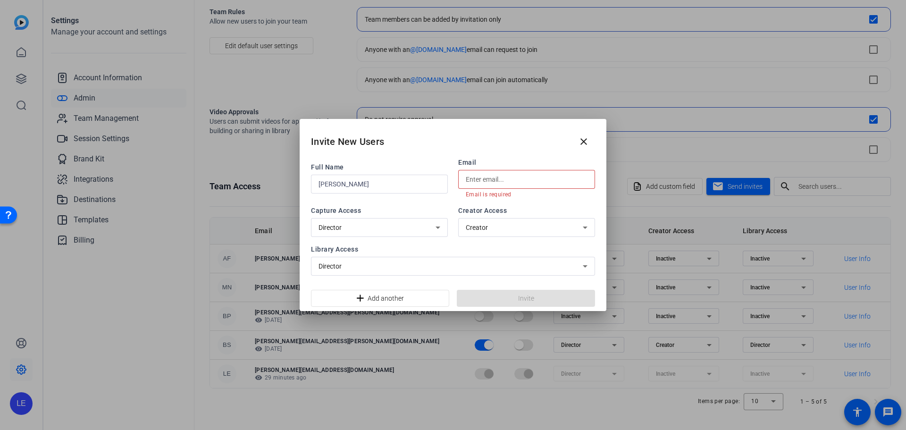
paste input "[PERSON_NAME][EMAIL_ADDRESS][PERSON_NAME][DOMAIN_NAME]"
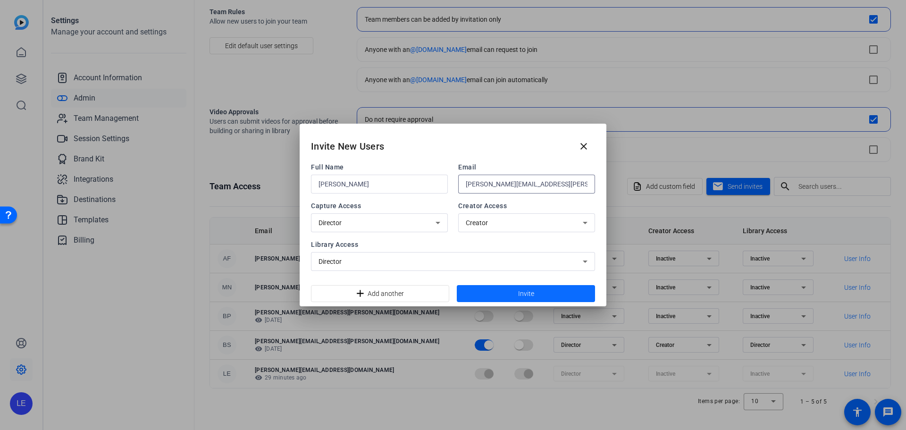
type input "[PERSON_NAME][EMAIL_ADDRESS][PERSON_NAME][DOMAIN_NAME]"
click at [478, 291] on span at bounding box center [526, 293] width 138 height 23
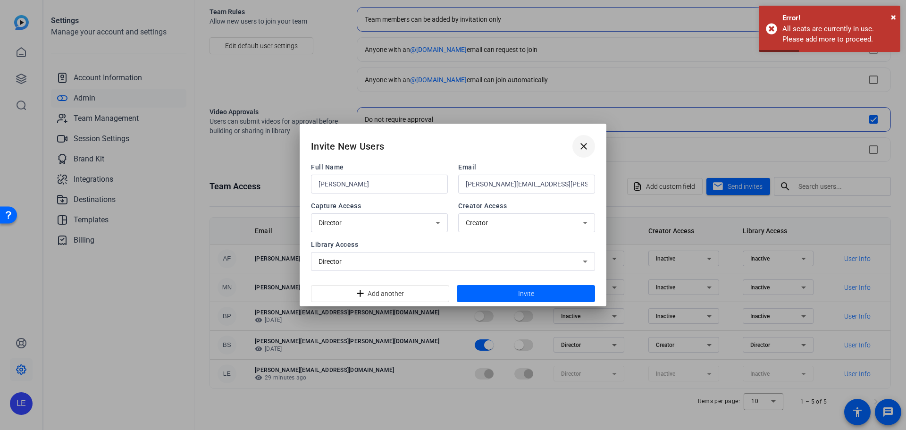
click at [587, 148] on mat-icon "close" at bounding box center [583, 146] width 11 height 11
